Goal: Task Accomplishment & Management: Complete application form

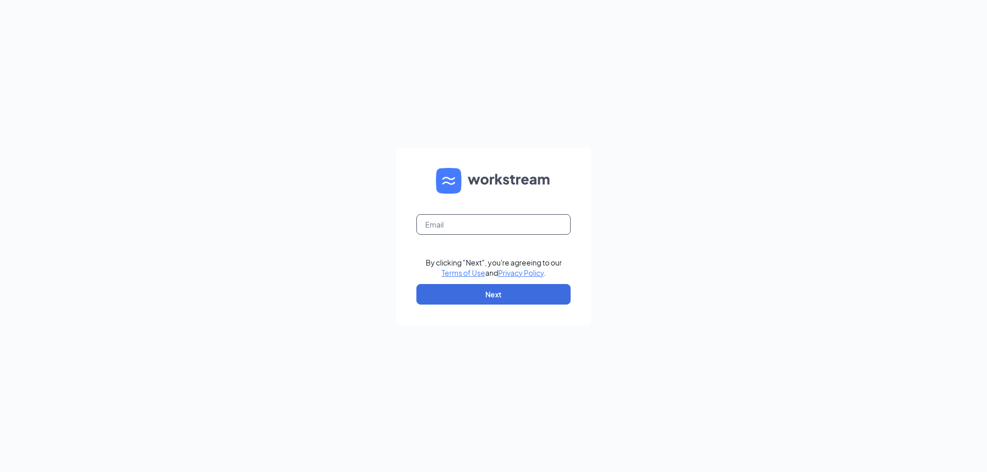
click at [496, 230] on input "text" at bounding box center [493, 224] width 154 height 21
type input "[EMAIL_ADDRESS][DOMAIN_NAME]"
click at [504, 293] on button "Next" at bounding box center [493, 294] width 154 height 21
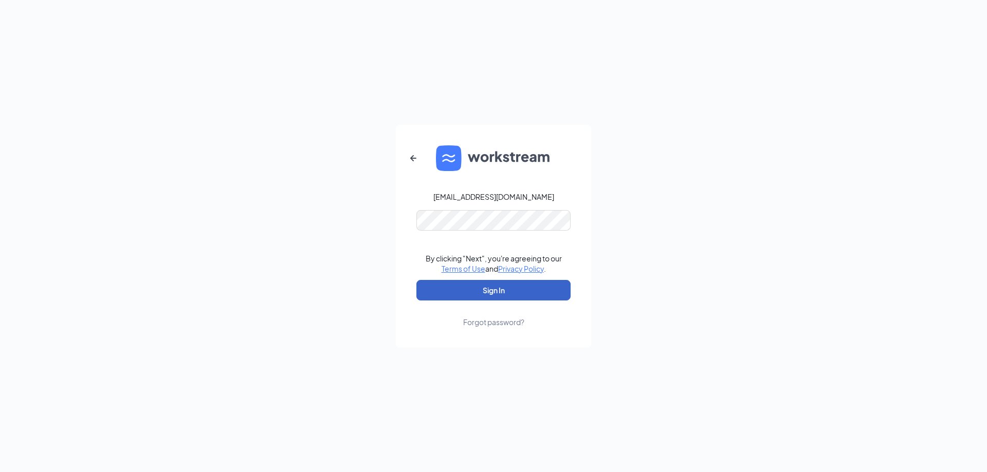
click at [517, 297] on button "Sign In" at bounding box center [493, 290] width 154 height 21
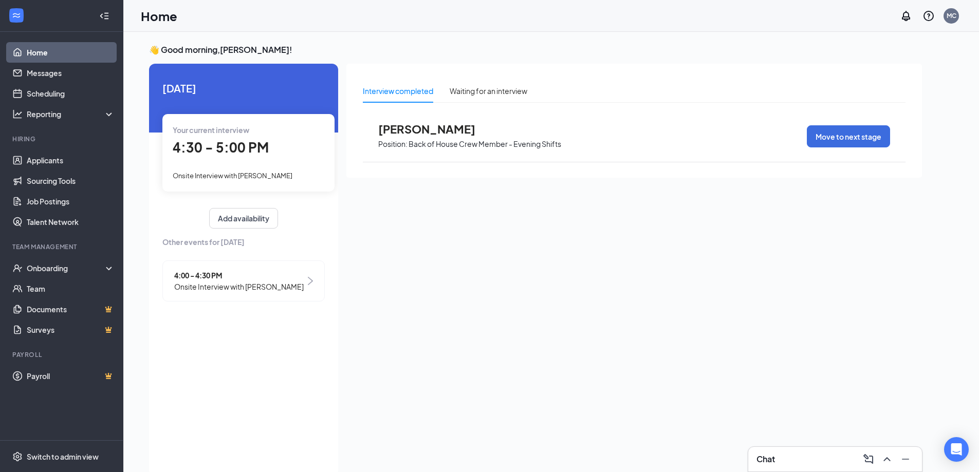
click at [285, 140] on div "4:30 - 5:00 PM" at bounding box center [249, 147] width 152 height 21
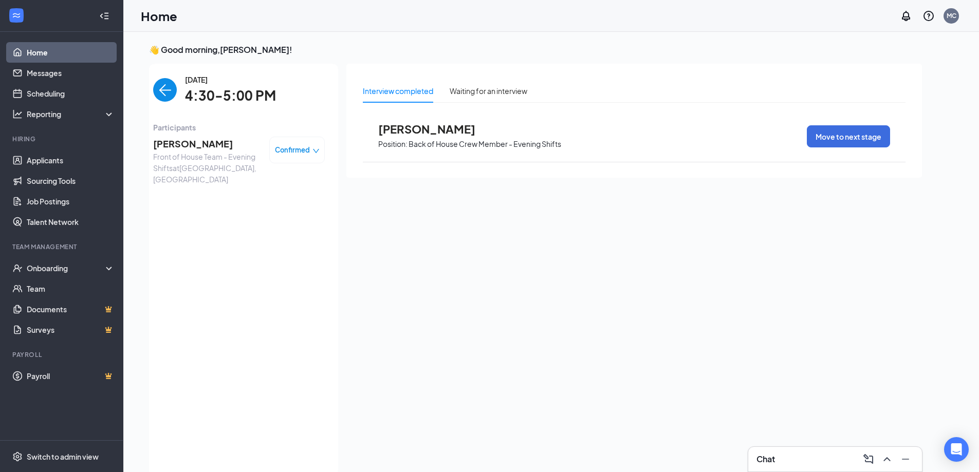
scroll to position [4, 0]
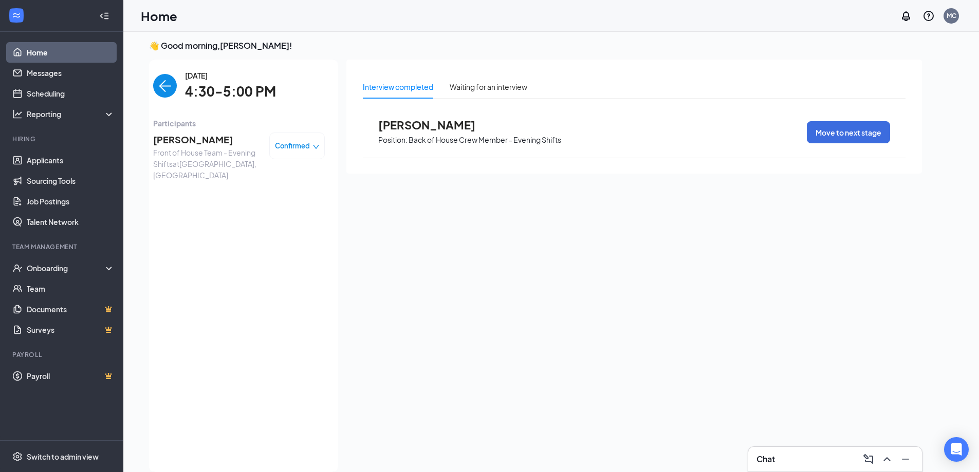
click at [295, 145] on span "Confirmed" at bounding box center [292, 146] width 35 height 10
click at [285, 210] on span "Mark as no-show" at bounding box center [268, 210] width 57 height 11
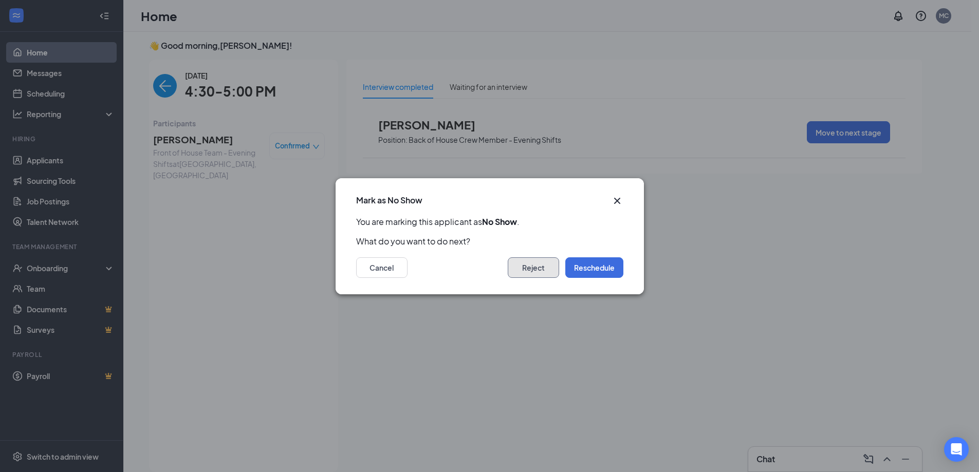
click at [530, 269] on button "Reject" at bounding box center [533, 267] width 51 height 21
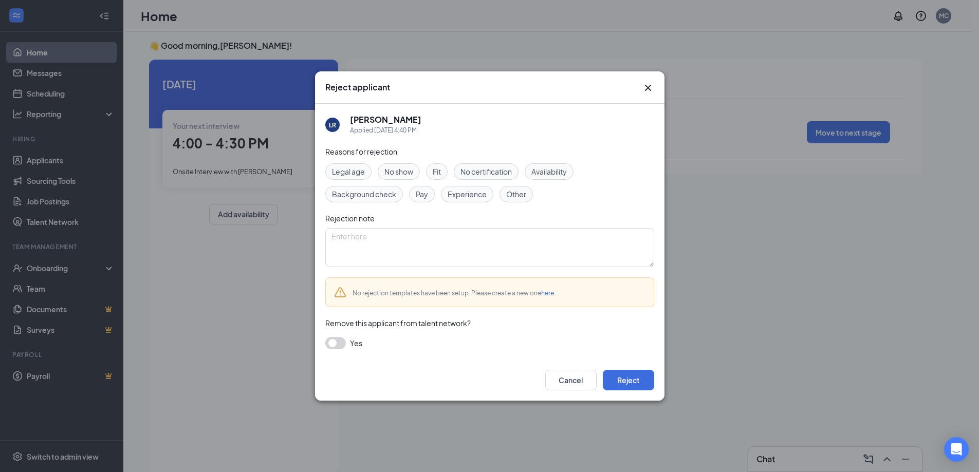
click at [399, 171] on span "No show" at bounding box center [398, 171] width 29 height 11
click at [618, 378] on button "Reject" at bounding box center [628, 380] width 51 height 21
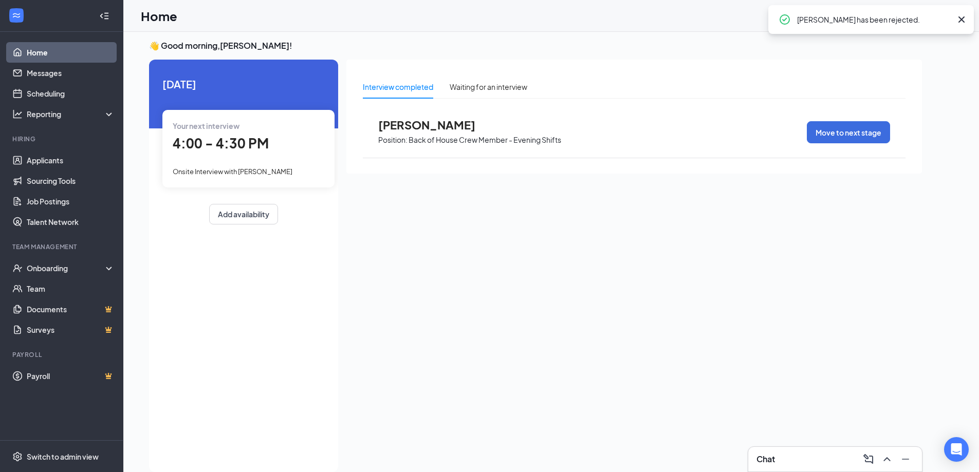
click at [272, 146] on div "4:00 - 4:30 PM" at bounding box center [249, 143] width 152 height 21
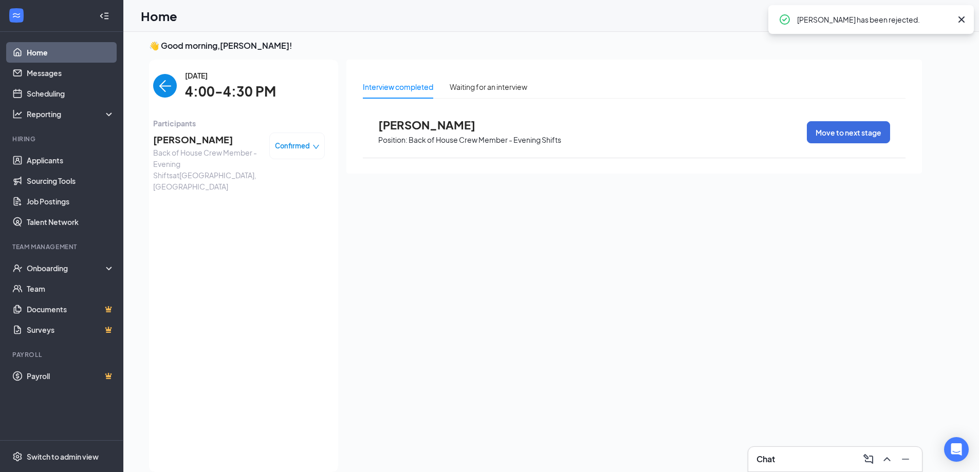
click at [294, 146] on span "Confirmed" at bounding box center [292, 146] width 35 height 10
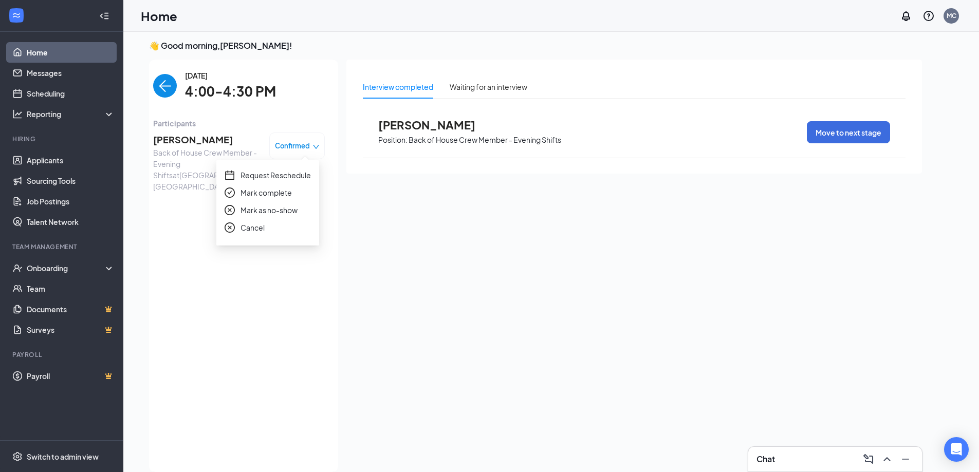
click at [280, 210] on span "Mark as no-show" at bounding box center [268, 210] width 57 height 11
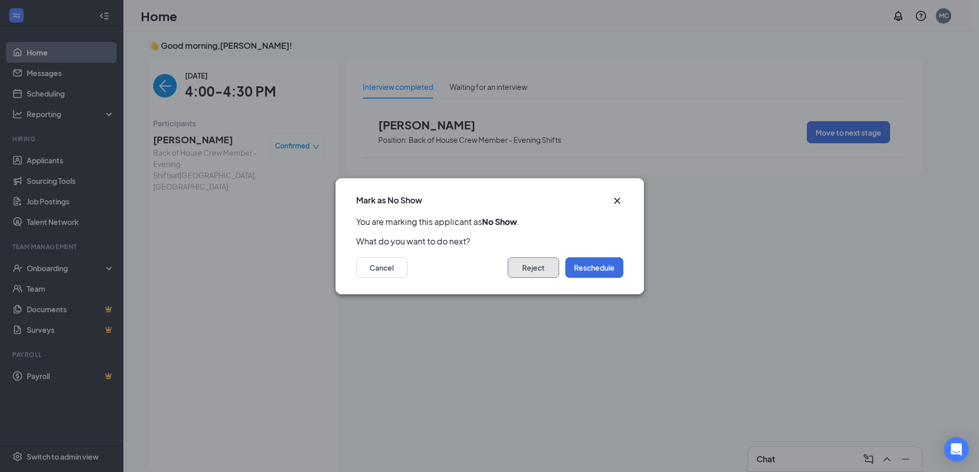
click at [528, 262] on button "Reject" at bounding box center [533, 267] width 51 height 21
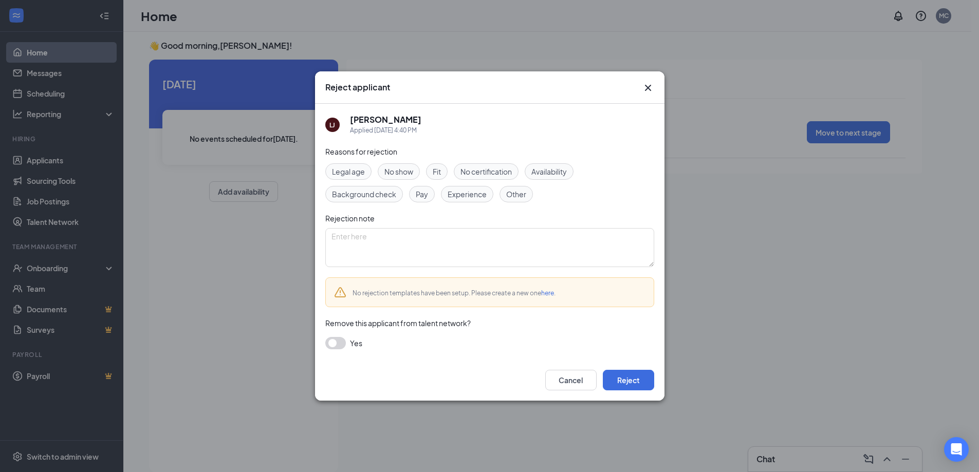
click at [406, 173] on span "No show" at bounding box center [398, 171] width 29 height 11
click at [629, 380] on button "Reject" at bounding box center [628, 380] width 51 height 21
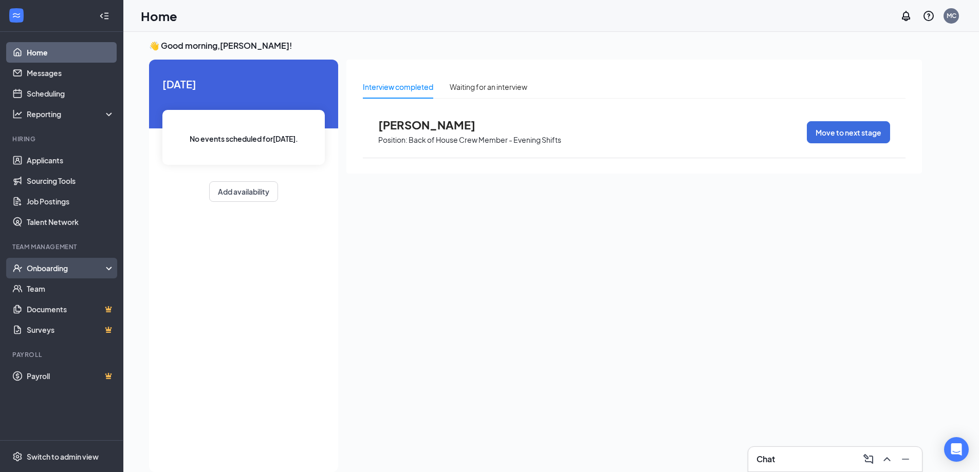
click at [43, 267] on div "Onboarding" at bounding box center [66, 268] width 79 height 10
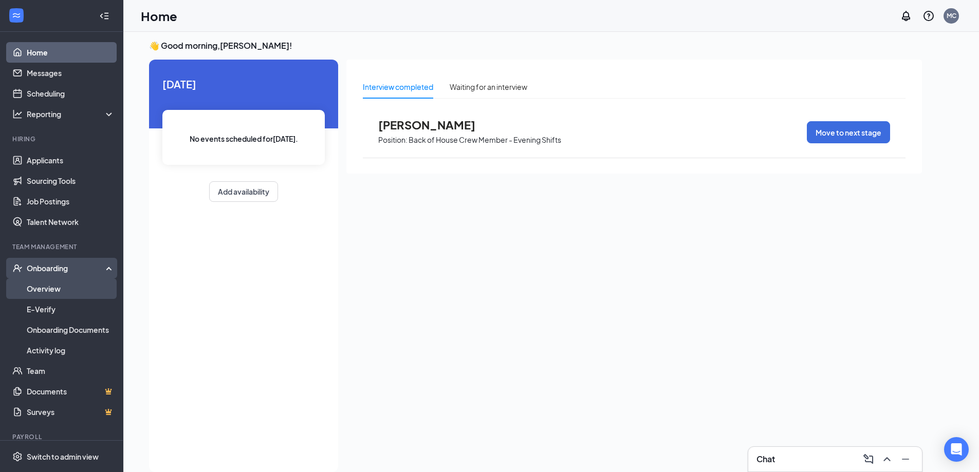
click at [50, 284] on link "Overview" at bounding box center [71, 289] width 88 height 21
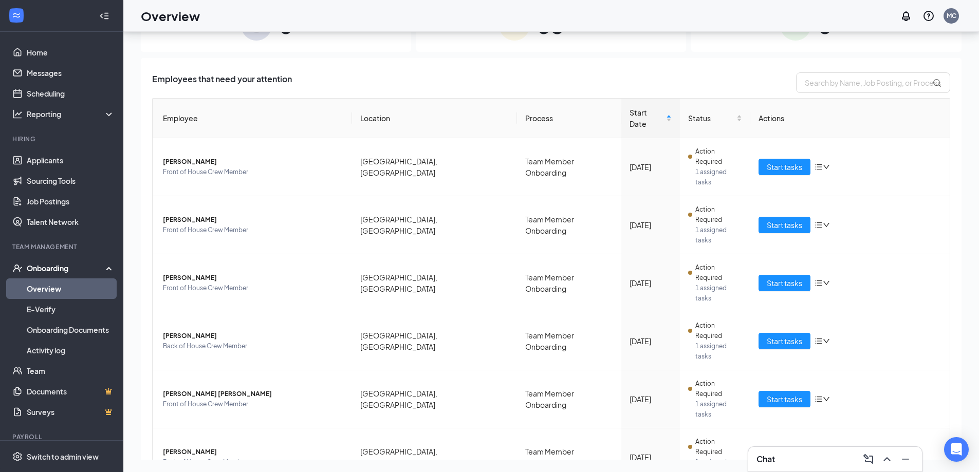
scroll to position [112, 0]
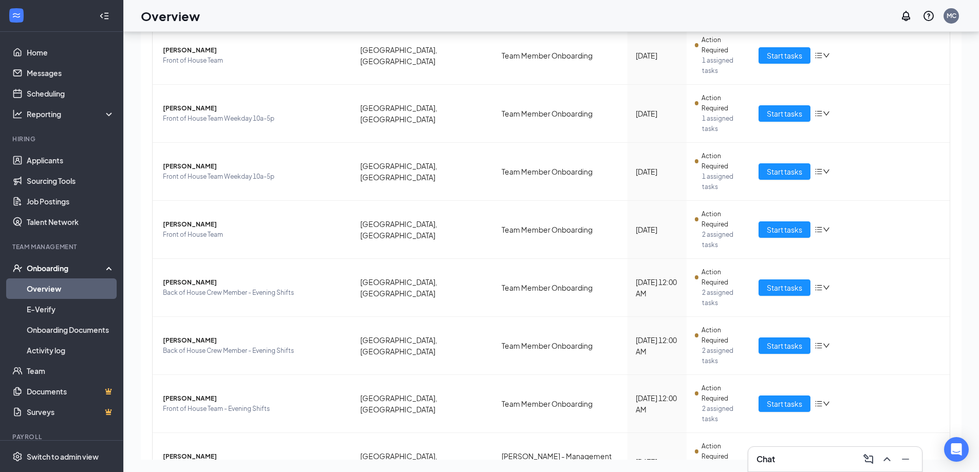
scroll to position [36, 0]
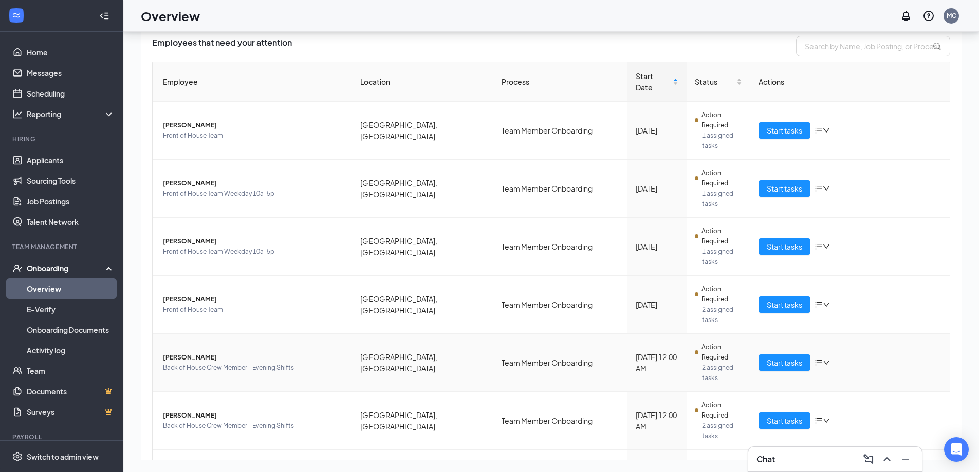
click at [781, 334] on td "Start tasks" at bounding box center [849, 363] width 199 height 58
click at [782, 355] on button "Start tasks" at bounding box center [784, 363] width 52 height 16
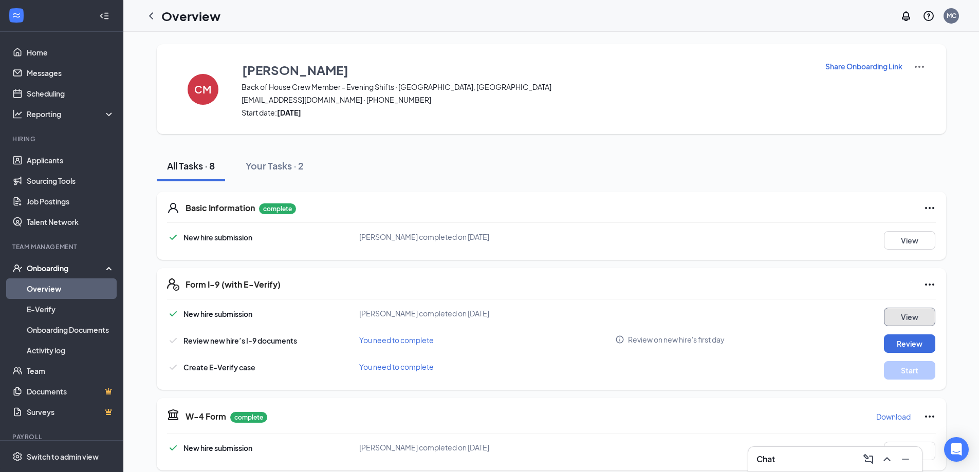
click at [903, 314] on button "View" at bounding box center [909, 317] width 51 height 18
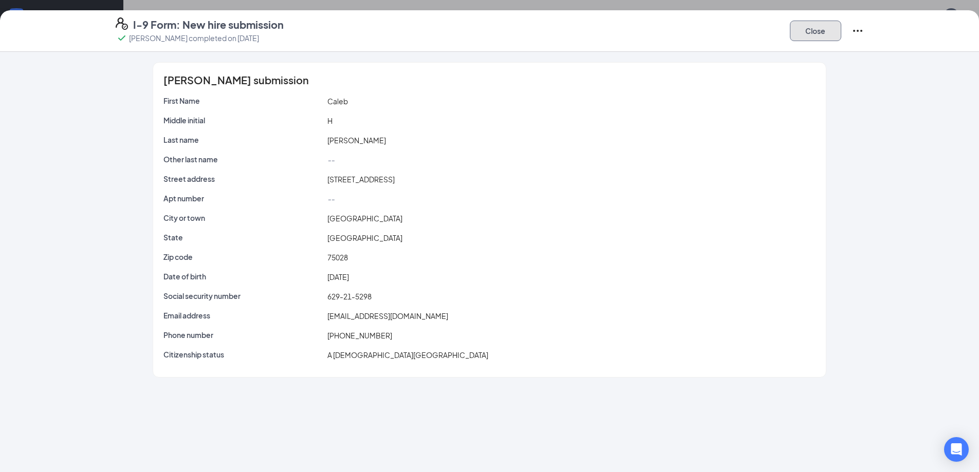
click at [806, 25] on button "Close" at bounding box center [815, 31] width 51 height 21
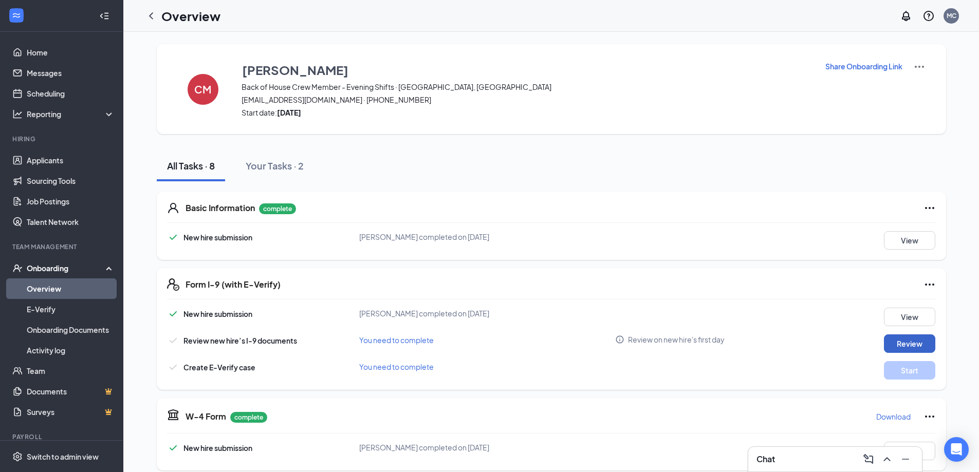
click at [904, 343] on button "Review" at bounding box center [909, 344] width 51 height 18
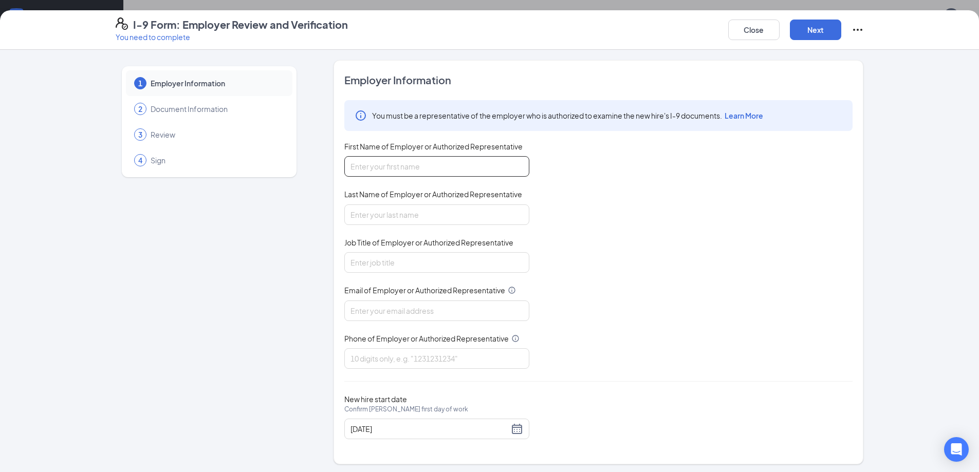
click at [472, 162] on input "First Name of Employer or Authorized Representative" at bounding box center [436, 166] width 185 height 21
type input "[PERSON_NAME]"
type input "General Manager"
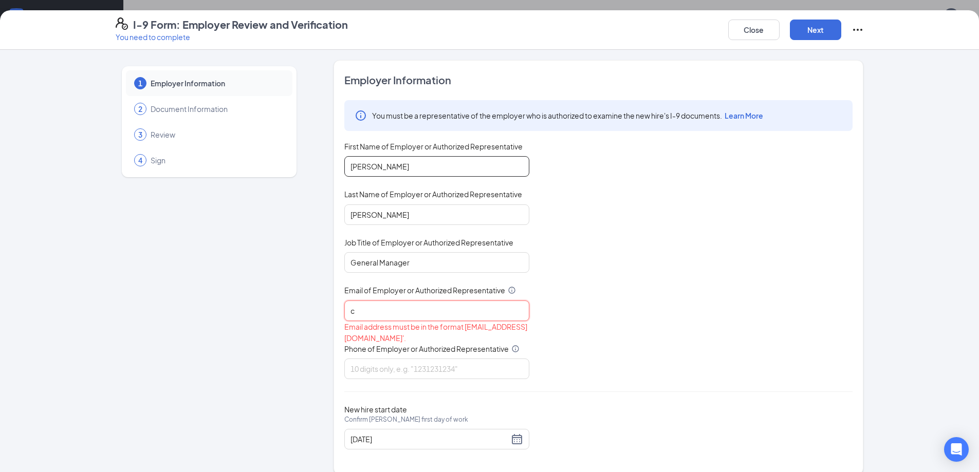
type input "[EMAIL_ADDRESS][DOMAIN_NAME]"
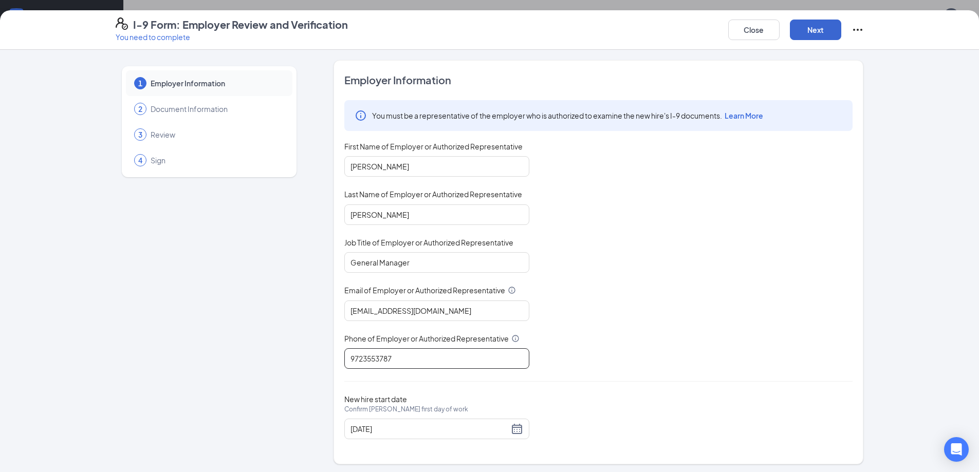
type input "9723553787"
click at [813, 30] on button "Next" at bounding box center [815, 30] width 51 height 21
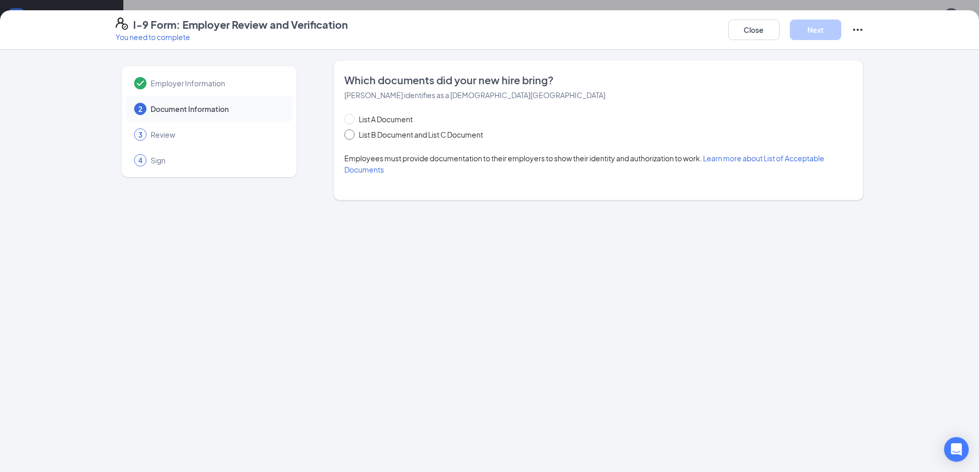
click at [347, 135] on input "List B Document and List C Document" at bounding box center [347, 132] width 7 height 7
radio input "true"
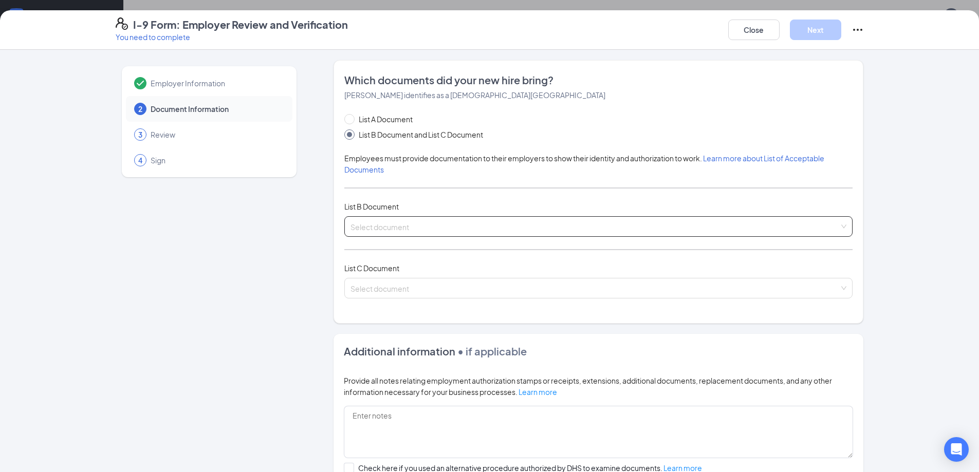
click at [385, 227] on input "search" at bounding box center [594, 224] width 489 height 15
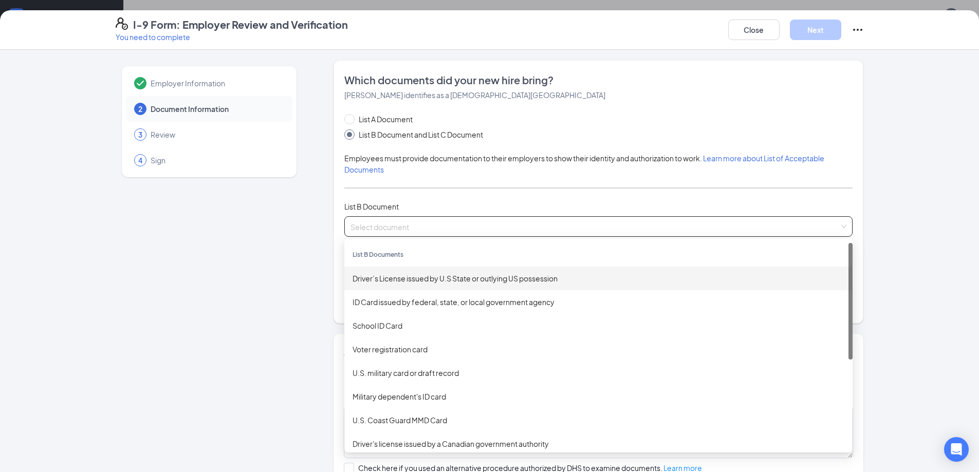
click at [394, 282] on div "Driver’s License issued by U.S State or outlying US possession" at bounding box center [599, 278] width 492 height 11
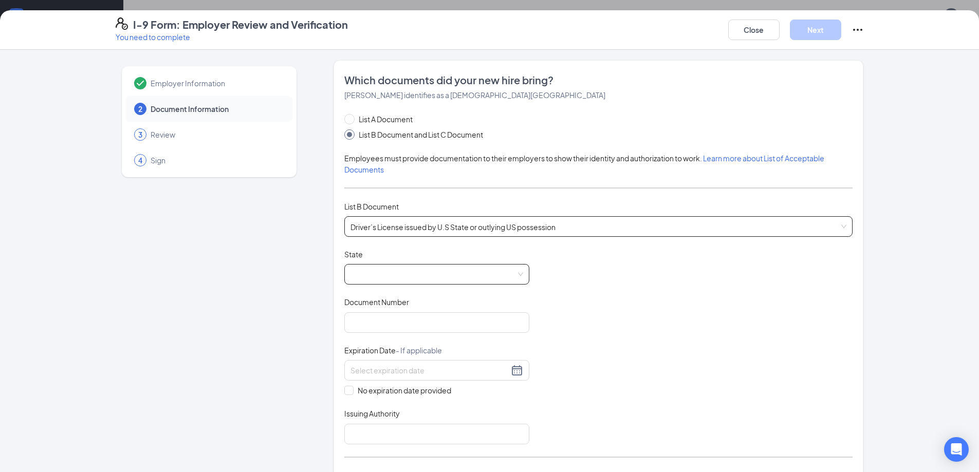
click at [393, 270] on span at bounding box center [436, 275] width 173 height 20
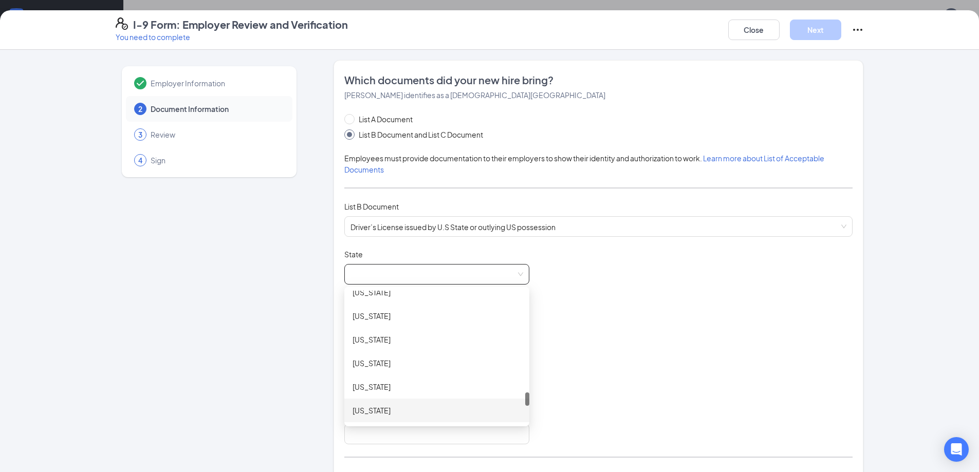
scroll to position [1003, 0]
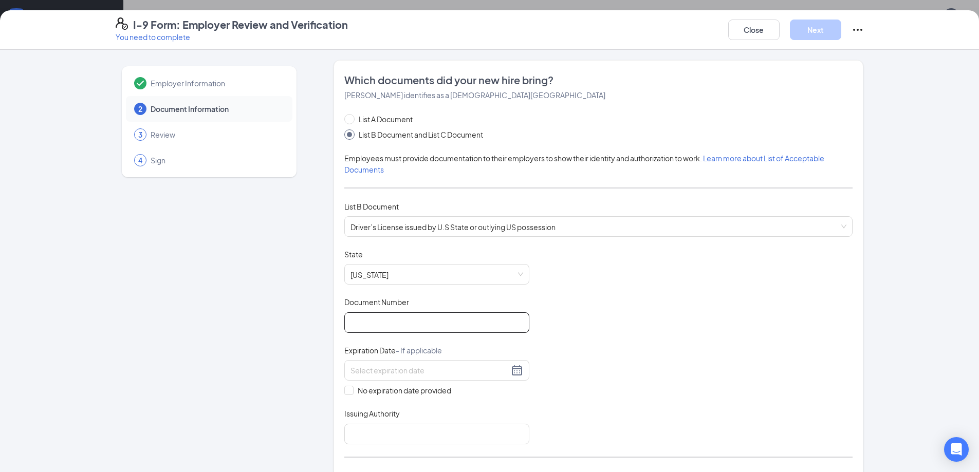
click at [387, 320] on input "Document Number" at bounding box center [436, 322] width 185 height 21
type input "51787736"
click at [375, 471] on div "17" at bounding box center [374, 477] width 12 height 12
type input "[DATE]"
click at [358, 433] on input "Issuing Authority" at bounding box center [436, 434] width 185 height 21
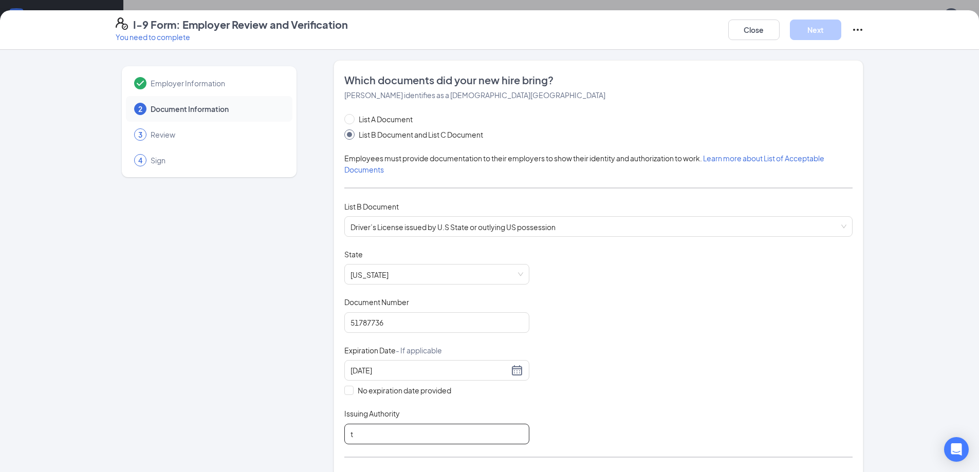
type input "[US_STATE] DPS"
click at [589, 393] on div "Document Title Driver’s License issued by U.S State or outlying US possession S…" at bounding box center [598, 346] width 508 height 195
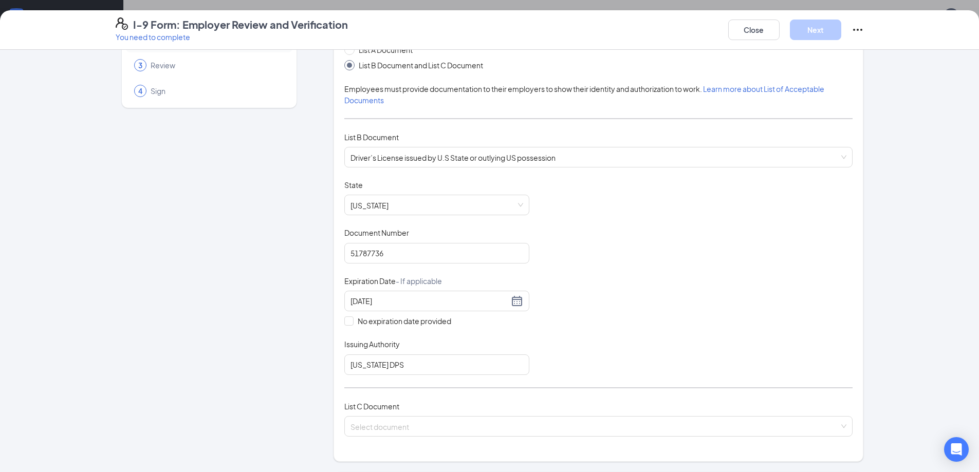
scroll to position [51, 0]
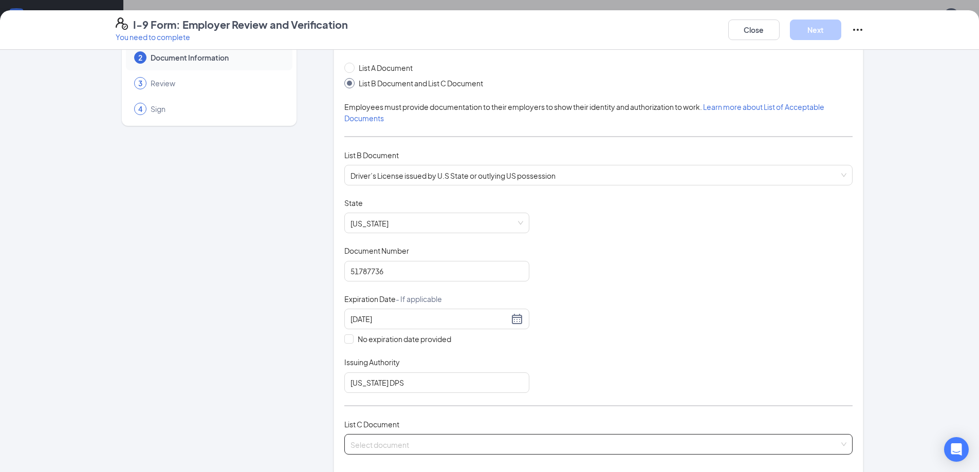
click at [481, 441] on input "search" at bounding box center [594, 442] width 489 height 15
click at [579, 202] on div "Document Title Driver’s License issued by U.S State or outlying US possession S…" at bounding box center [598, 295] width 508 height 195
click at [439, 449] on input "search" at bounding box center [594, 442] width 489 height 15
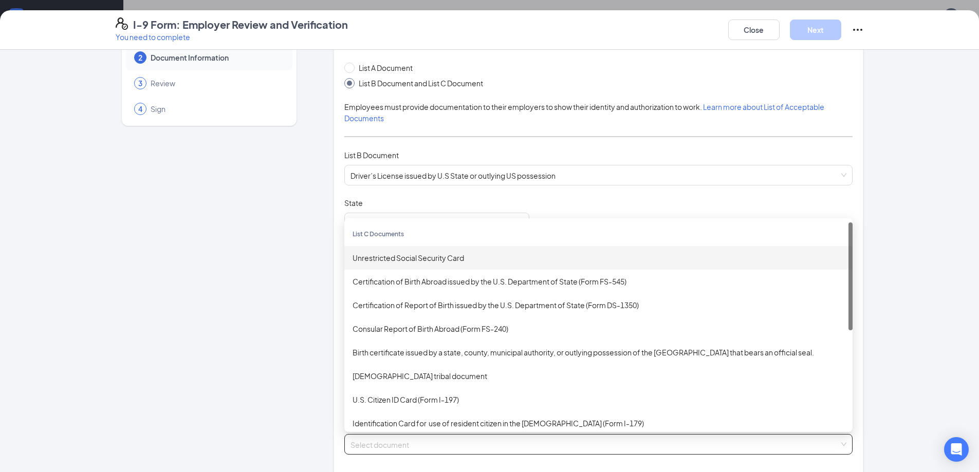
click at [444, 258] on div "Unrestricted Social Security Card" at bounding box center [599, 257] width 492 height 11
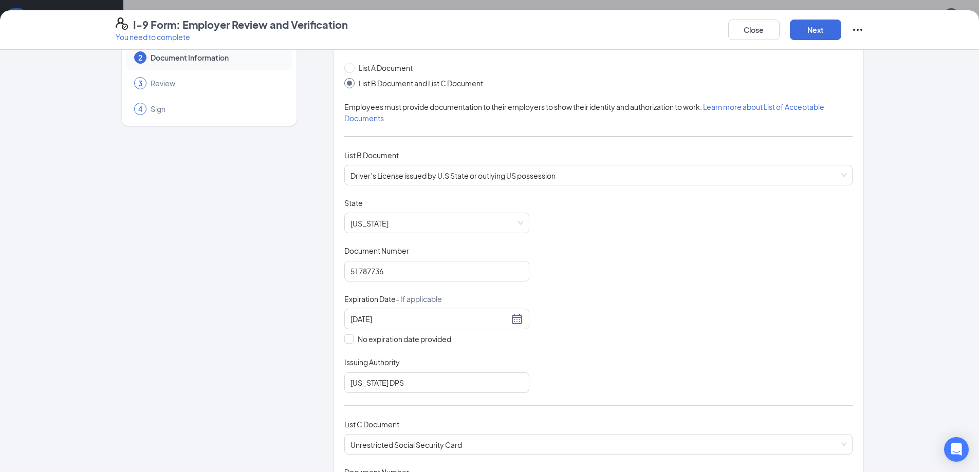
click at [591, 317] on div "Document Title Driver’s License issued by U.S State or outlying US possession S…" at bounding box center [598, 295] width 508 height 195
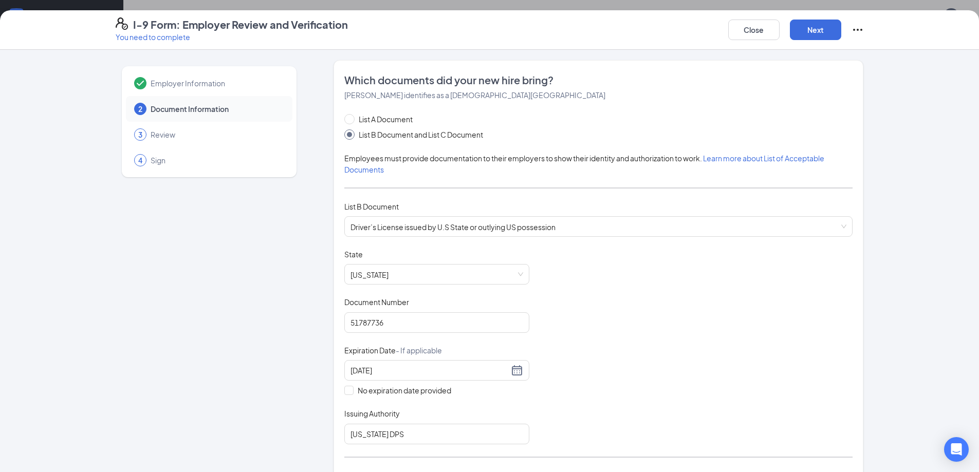
scroll to position [369, 0]
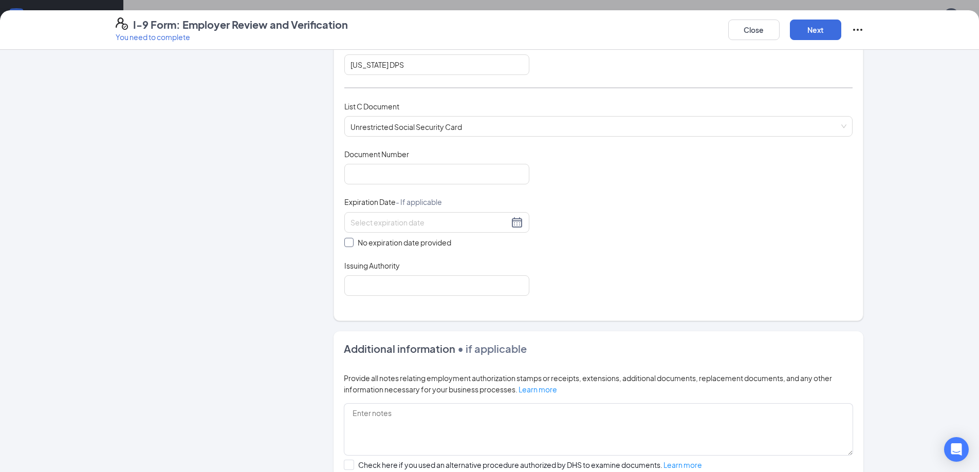
click at [345, 244] on input "No expiration date provided" at bounding box center [347, 241] width 7 height 7
checkbox input "true"
click at [378, 287] on input "Issuing Authority" at bounding box center [436, 287] width 185 height 21
type input "[GEOGRAPHIC_DATA]"
click at [387, 174] on input "Document Number" at bounding box center [436, 174] width 185 height 21
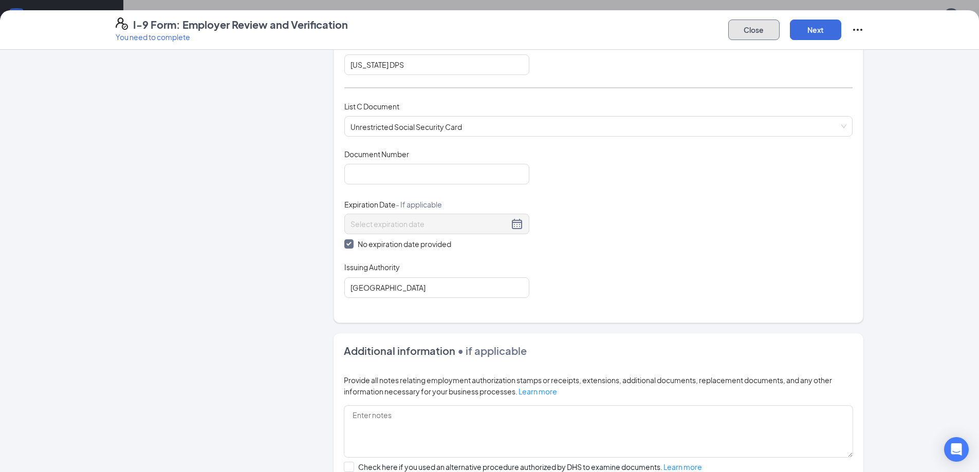
click at [760, 29] on button "Close" at bounding box center [753, 30] width 51 height 21
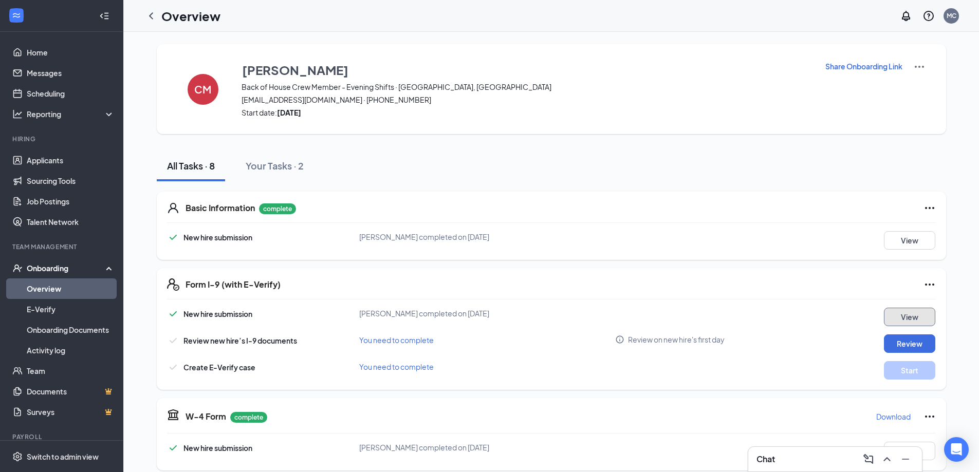
click at [903, 313] on button "View" at bounding box center [909, 317] width 51 height 18
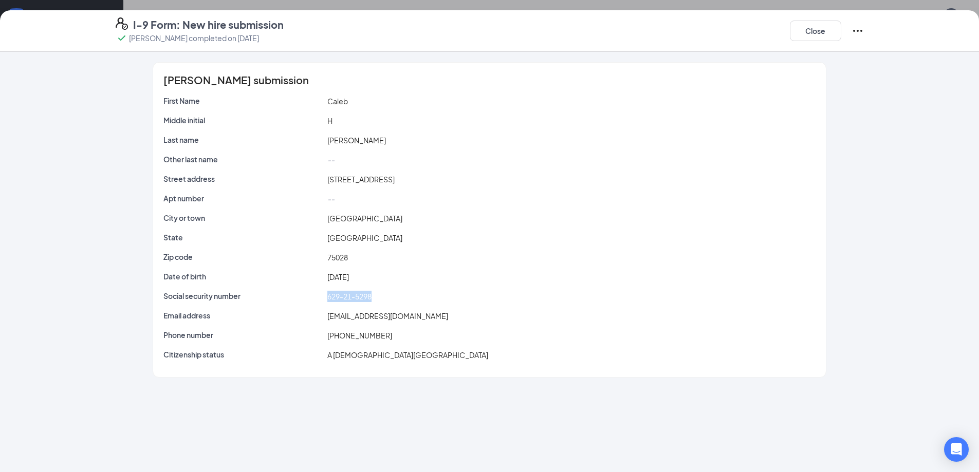
drag, startPoint x: 328, startPoint y: 296, endPoint x: 375, endPoint y: 301, distance: 47.0
click at [375, 301] on div "629-21-5298" at bounding box center [571, 296] width 492 height 11
copy span "629-21-5298"
click at [814, 34] on button "Close" at bounding box center [815, 31] width 51 height 21
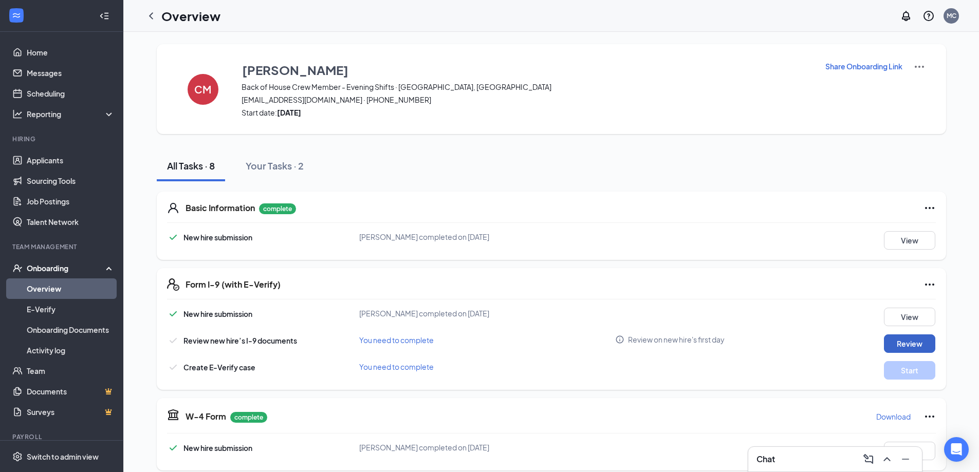
click at [904, 341] on button "Review" at bounding box center [909, 344] width 51 height 18
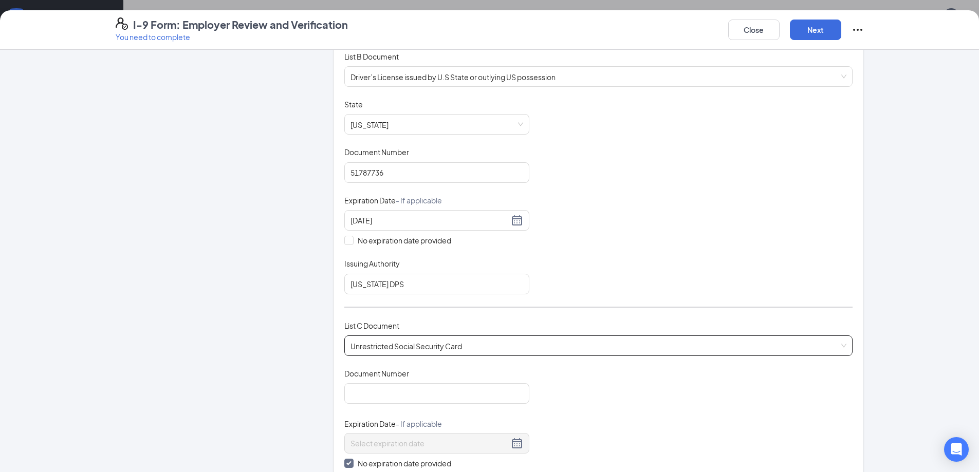
scroll to position [154, 0]
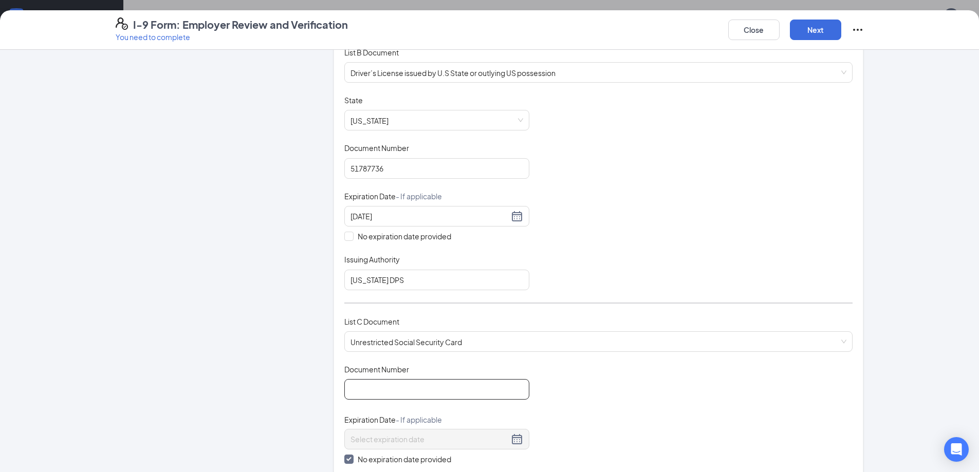
paste input "629-21-5298"
type input "629215298"
click at [819, 33] on button "Next" at bounding box center [815, 30] width 51 height 21
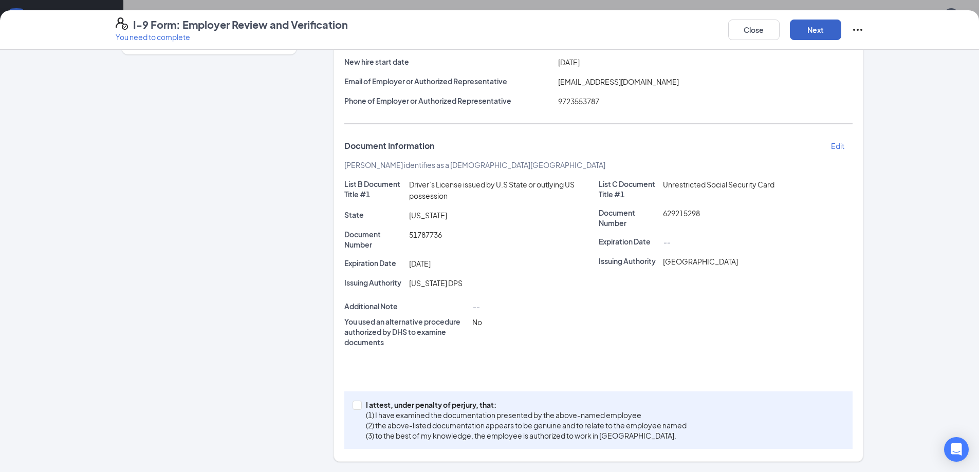
scroll to position [123, 0]
click at [354, 405] on input "I attest, under penalty of [PERSON_NAME], that: (1) I have examined the documen…" at bounding box center [356, 404] width 7 height 7
checkbox input "true"
click at [827, 29] on button "Next" at bounding box center [815, 30] width 51 height 21
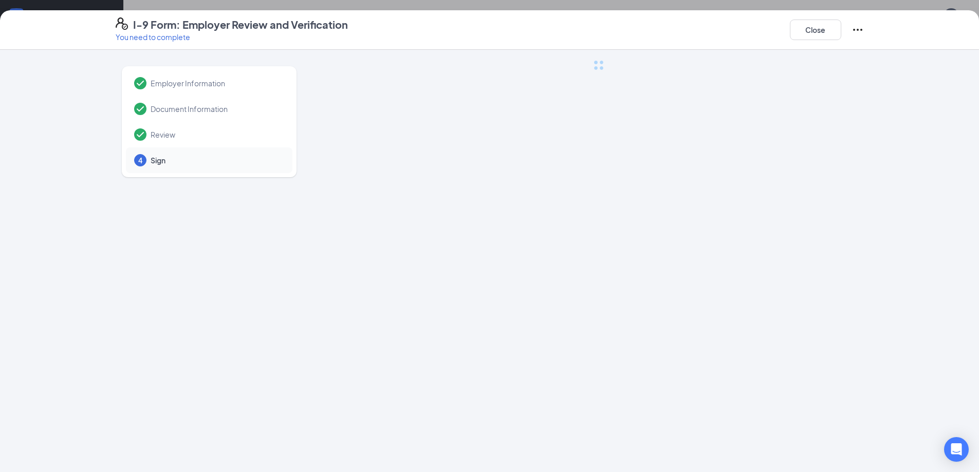
scroll to position [0, 0]
